Goal: Find specific page/section: Find specific page/section

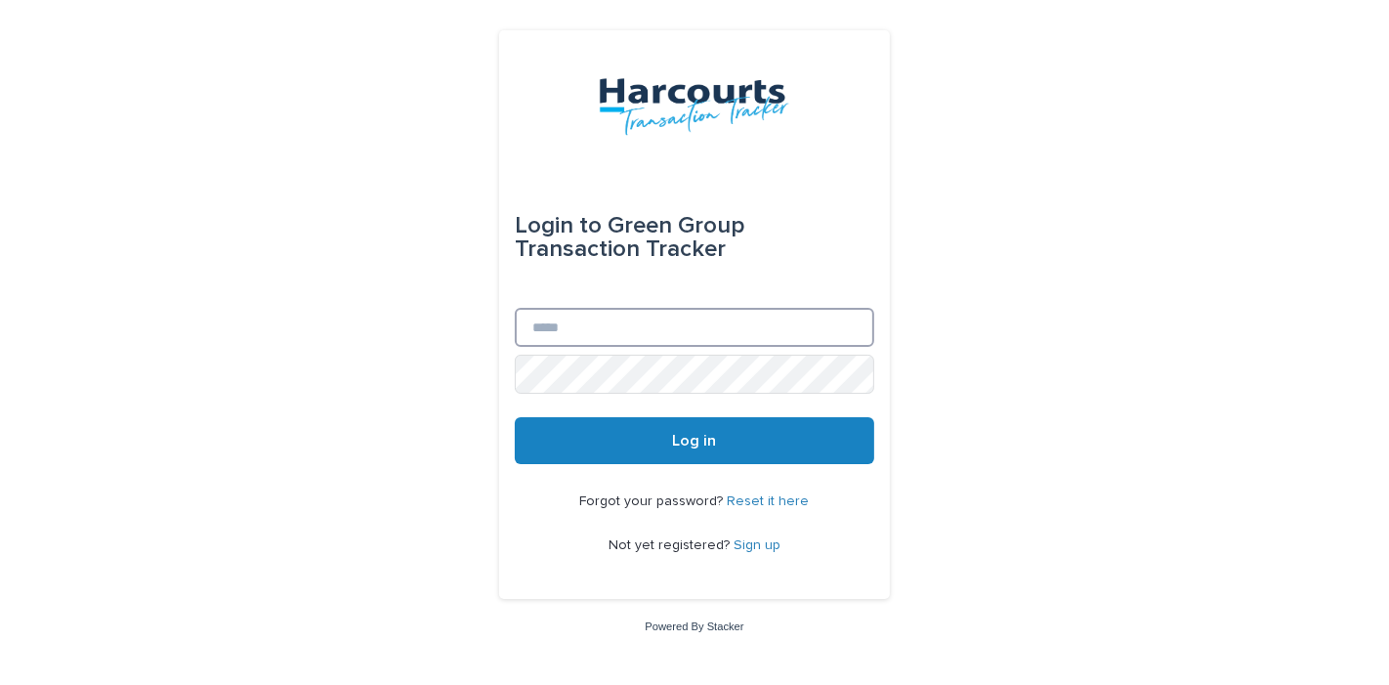
type input "**********"
click at [682, 451] on button "Log in" at bounding box center [695, 440] width 360 height 47
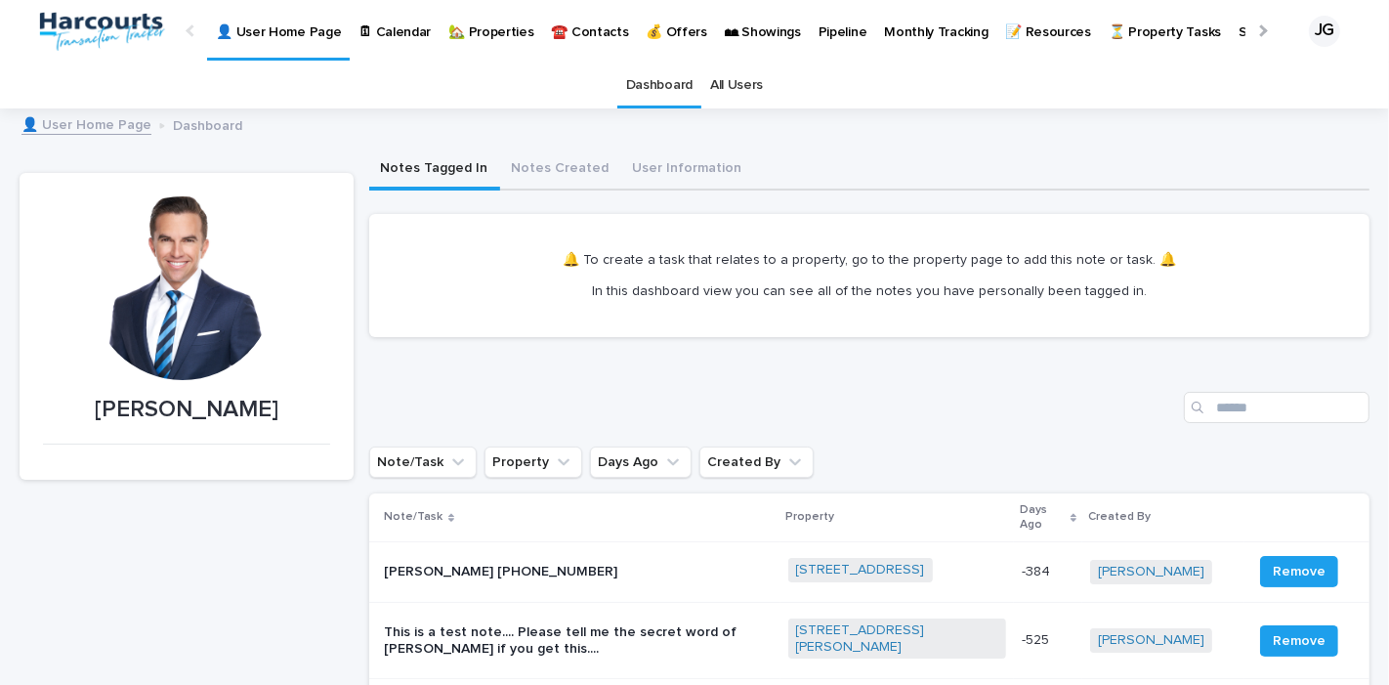
click at [493, 36] on p "🏡 Properties" at bounding box center [491, 20] width 85 height 41
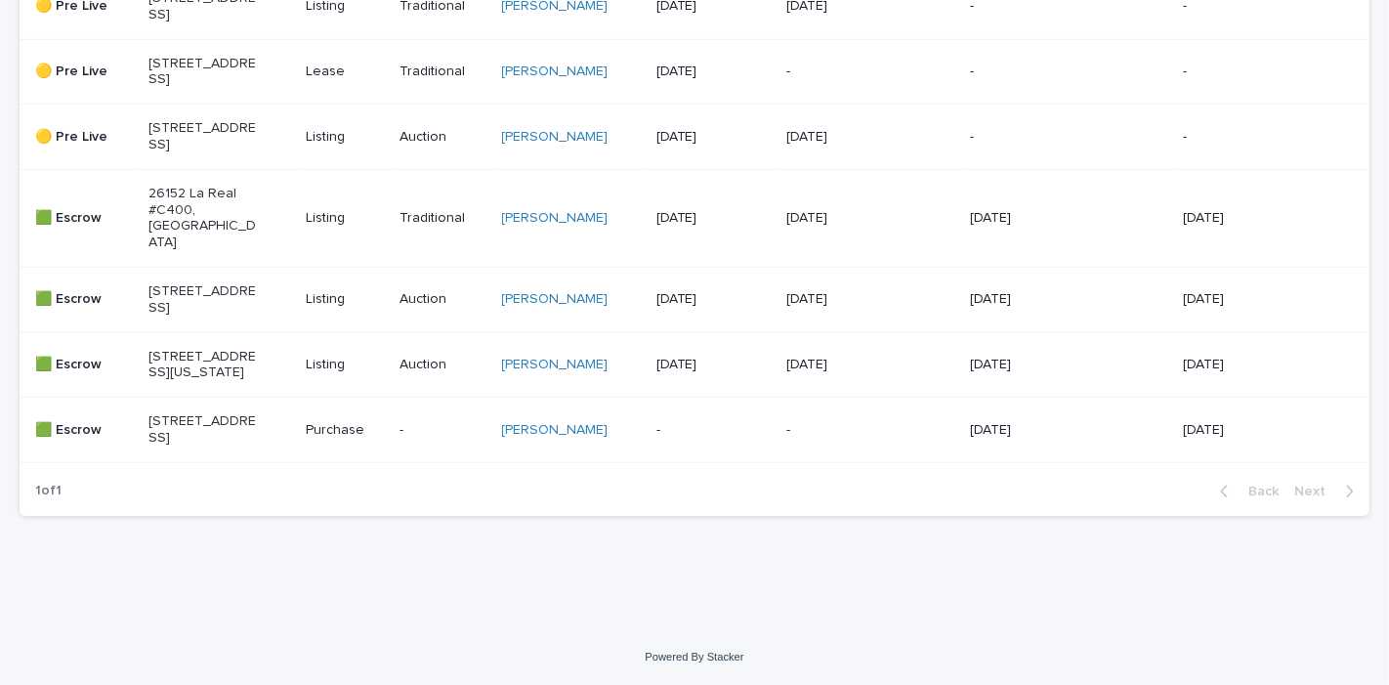
scroll to position [977, 0]
click at [238, 186] on p "26152 La Real #C400, Mission Viejo, CA 92691" at bounding box center [203, 218] width 108 height 65
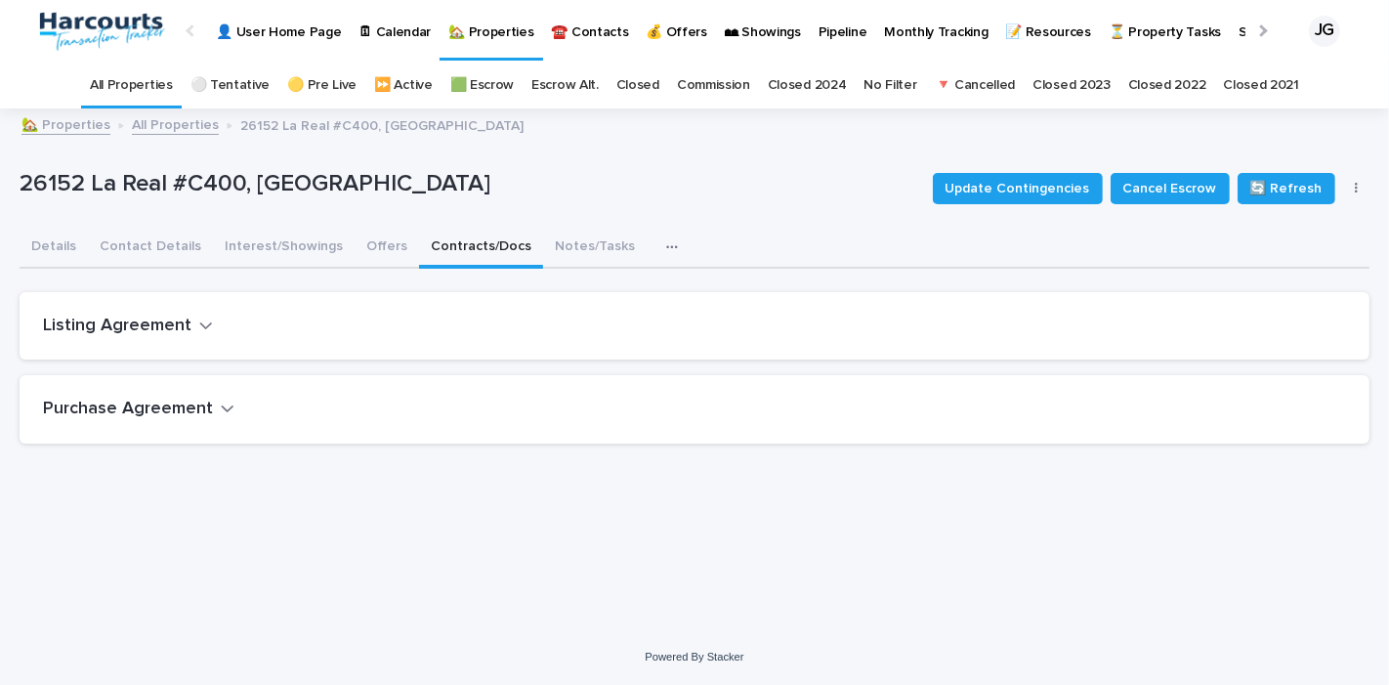
scroll to position [16, 0]
click at [221, 400] on icon "button" at bounding box center [228, 409] width 14 height 18
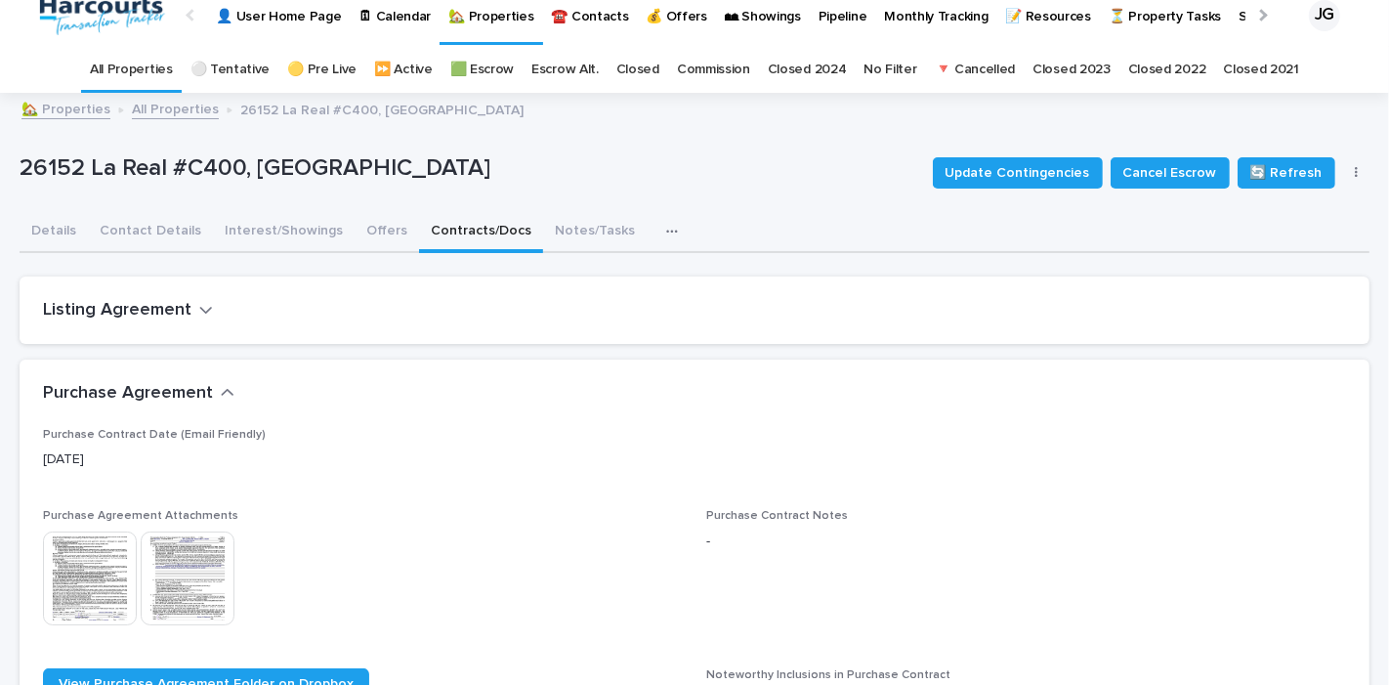
scroll to position [233, 0]
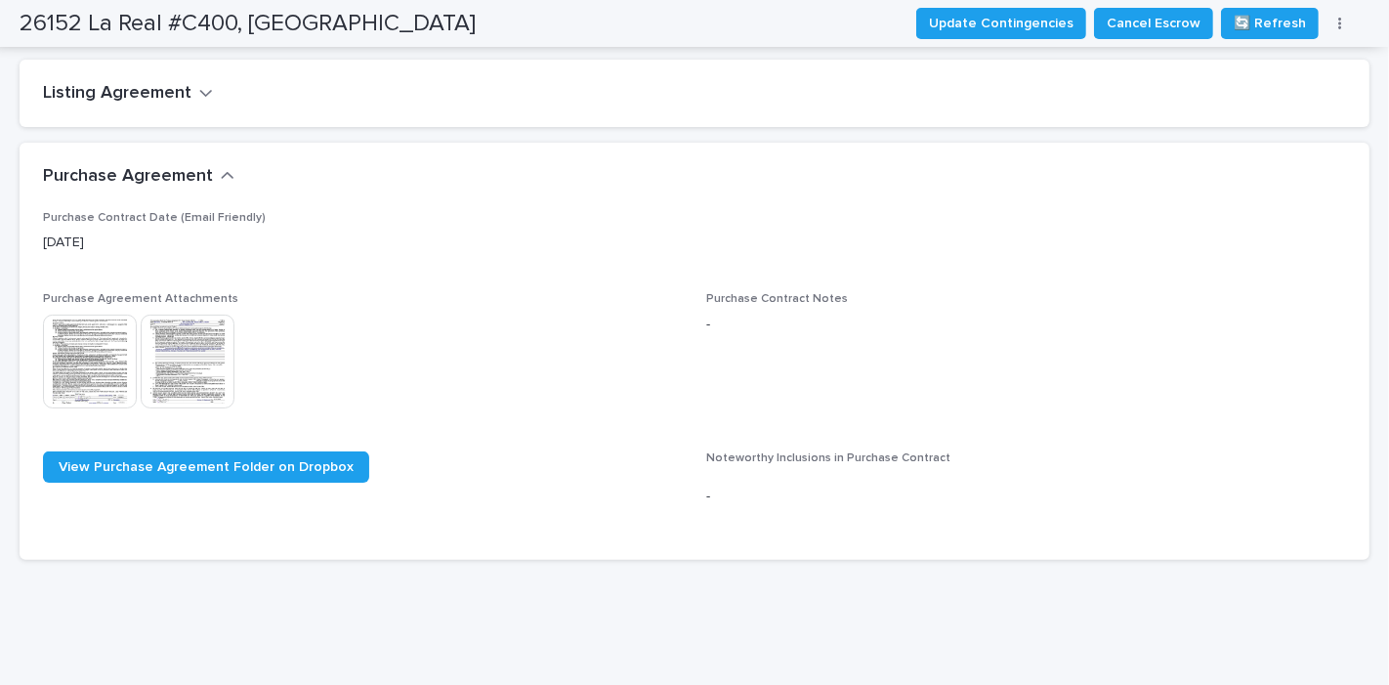
click at [195, 353] on img at bounding box center [188, 362] width 94 height 94
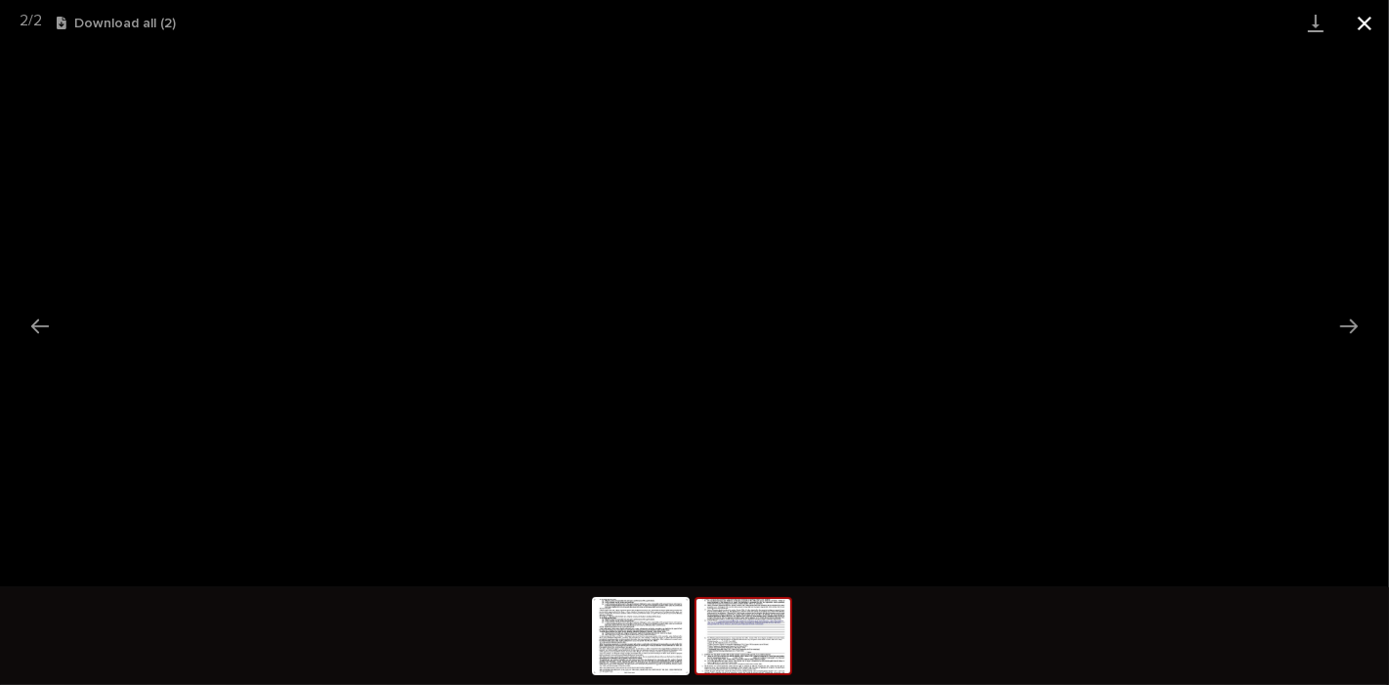
click at [1365, 25] on button "Close gallery" at bounding box center [1365, 23] width 49 height 46
